Goal: Check status: Check status

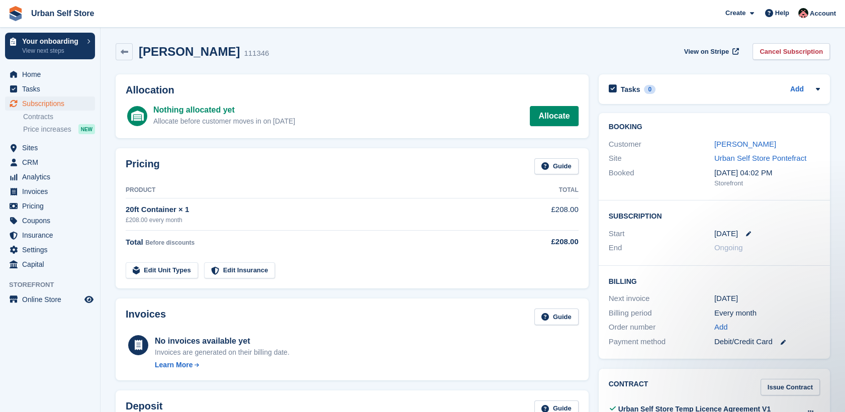
click at [132, 61] on div "Carrie-anne Crabtree 111346 View on Stripe Cancel Subscription" at bounding box center [473, 53] width 724 height 31
click at [126, 55] on link at bounding box center [124, 51] width 17 height 17
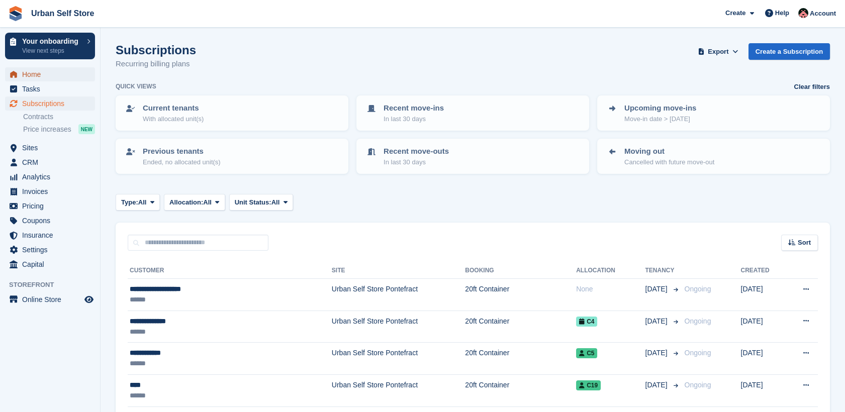
click at [41, 75] on span "Home" at bounding box center [52, 74] width 60 height 14
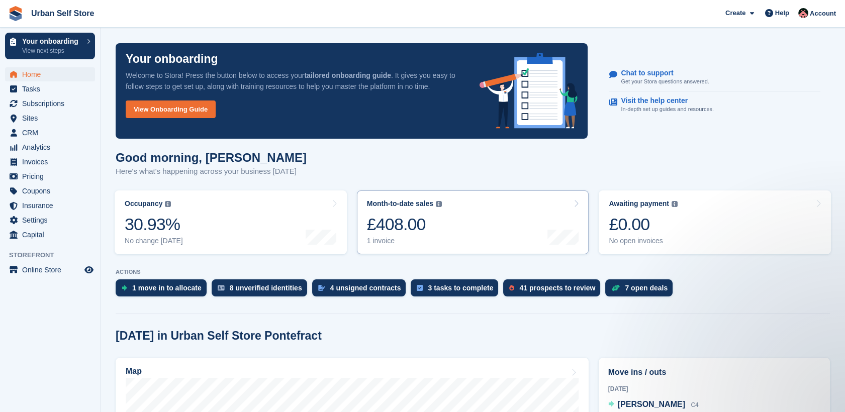
click at [480, 228] on link "Month-to-date sales The sum of all finalised invoices generated this month to d…" at bounding box center [473, 222] width 232 height 64
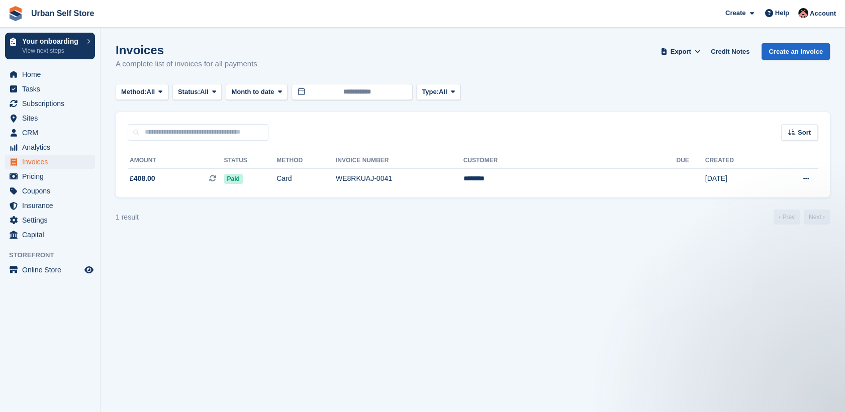
click at [352, 234] on section "Invoices A complete list of invoices for all payments Export Export Invoices Ex…" at bounding box center [472, 206] width 744 height 412
